Goal: Find specific page/section: Find specific page/section

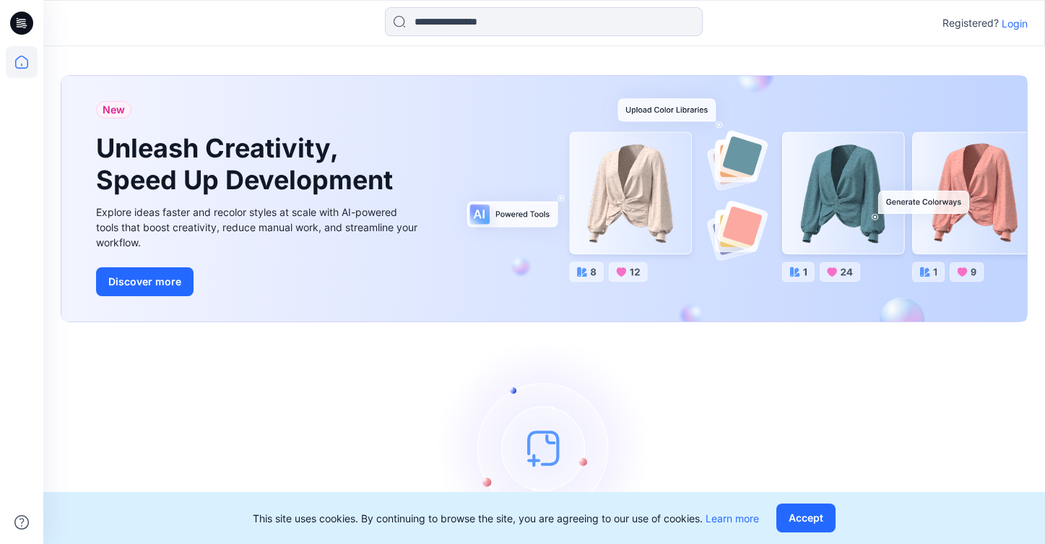
click at [1014, 25] on p "Login" at bounding box center [1014, 23] width 26 height 15
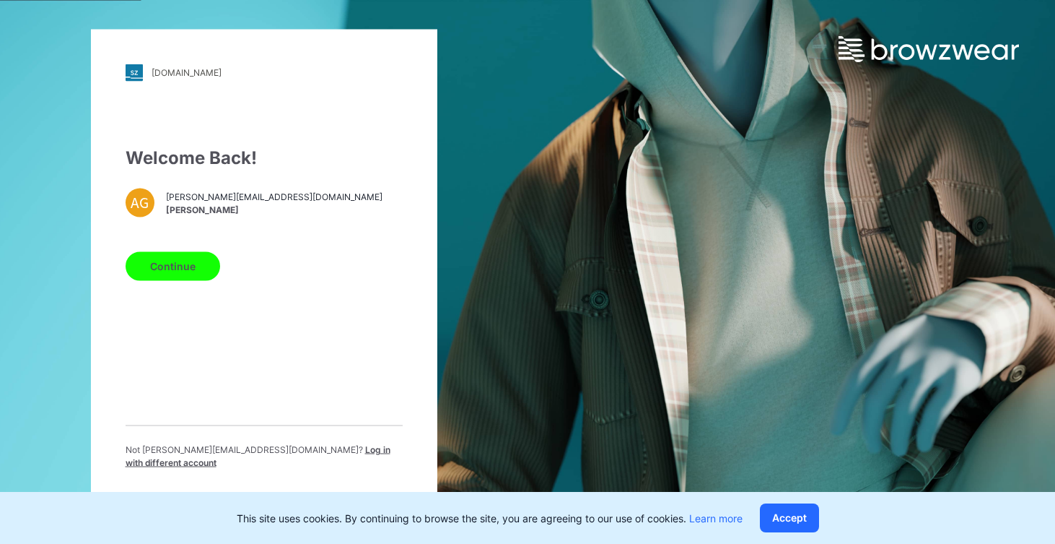
click at [184, 279] on button "Continue" at bounding box center [173, 265] width 95 height 29
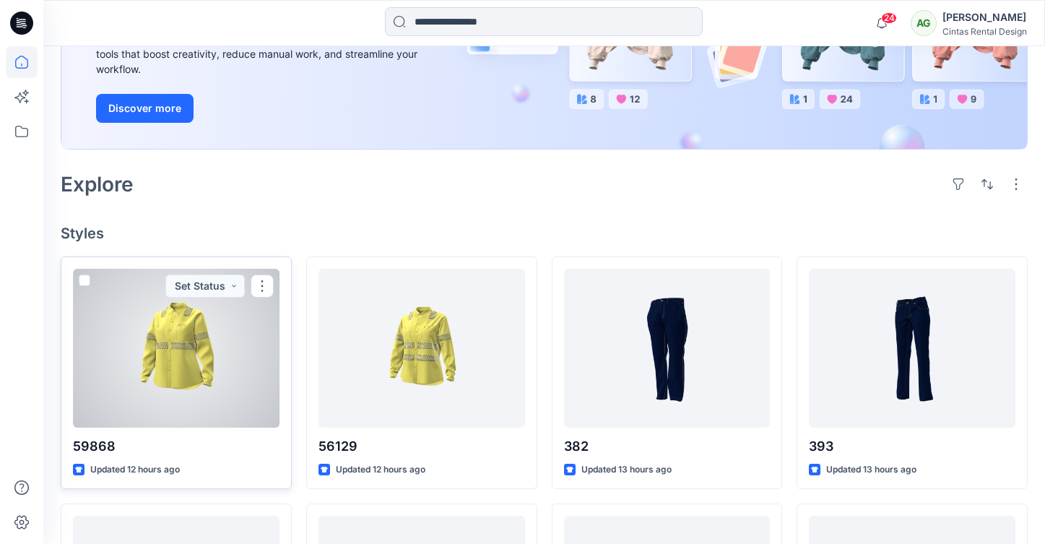
scroll to position [297, 0]
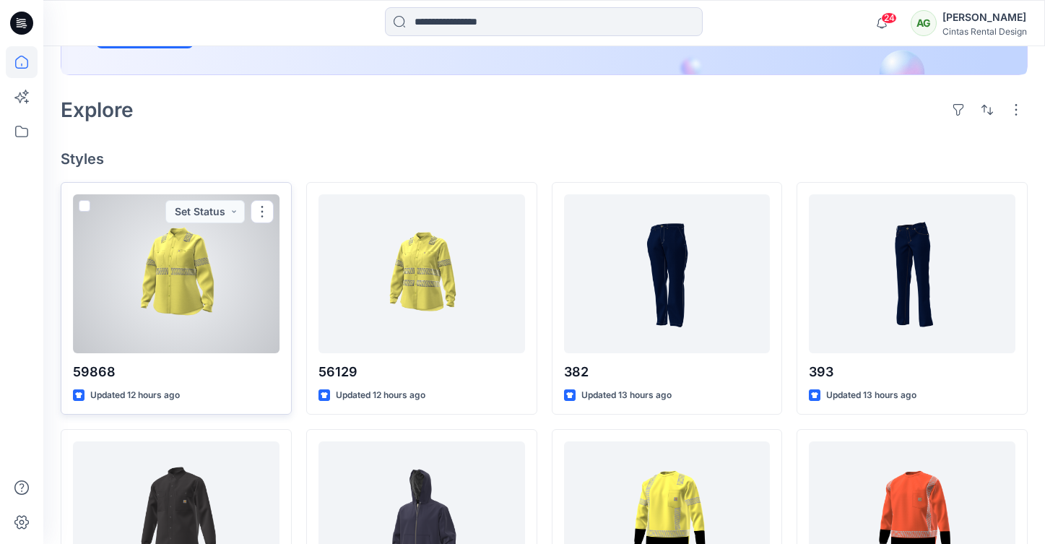
click at [131, 280] on div at bounding box center [176, 273] width 206 height 159
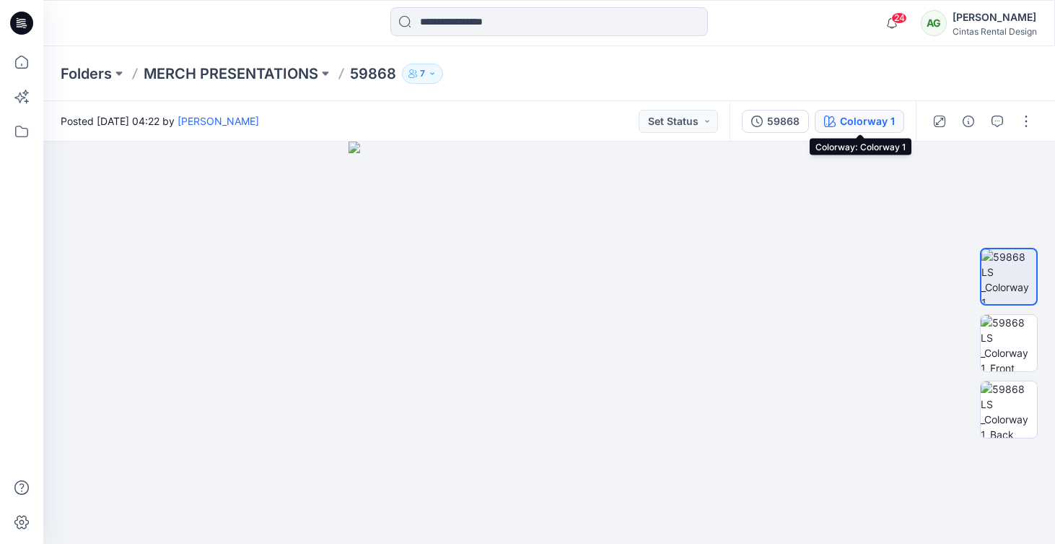
click at [855, 126] on div "Colorway 1" at bounding box center [867, 121] width 55 height 16
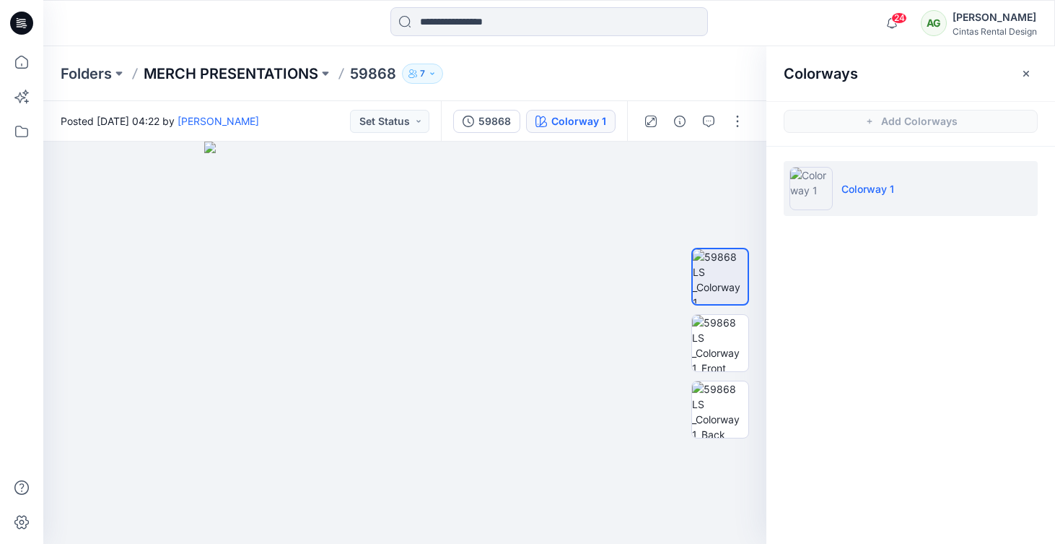
click at [217, 67] on p "MERCH PRESENTATIONS" at bounding box center [231, 74] width 175 height 20
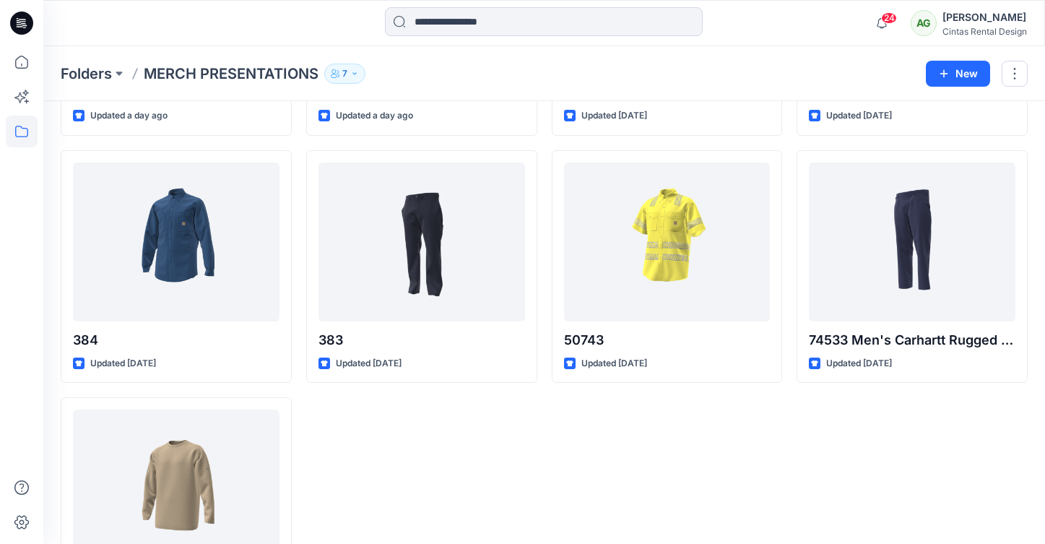
scroll to position [858, 0]
